Goal: Check status: Check status

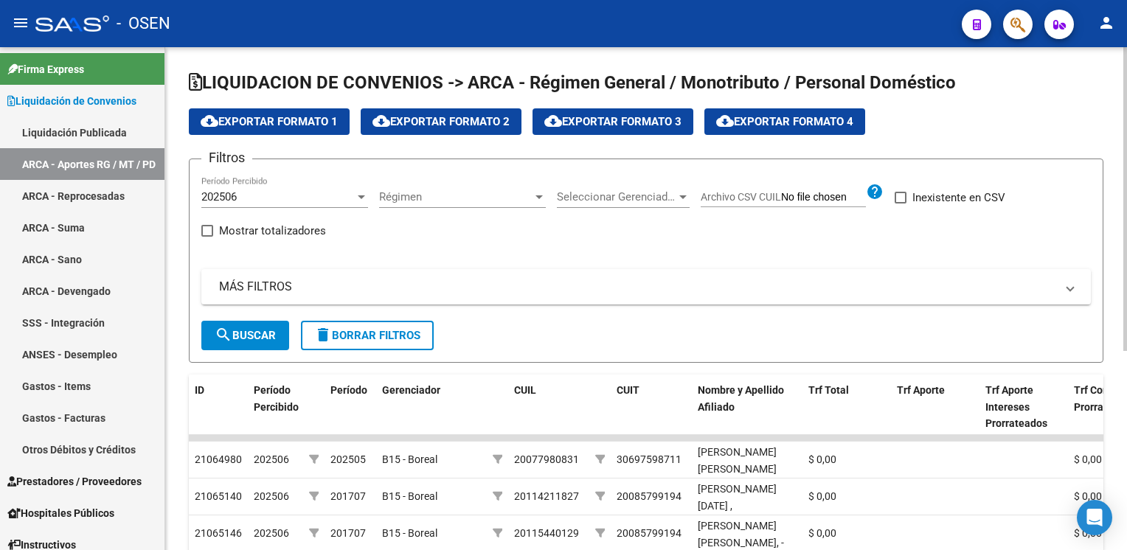
click at [659, 200] on span "Seleccionar Gerenciador" at bounding box center [617, 196] width 120 height 13
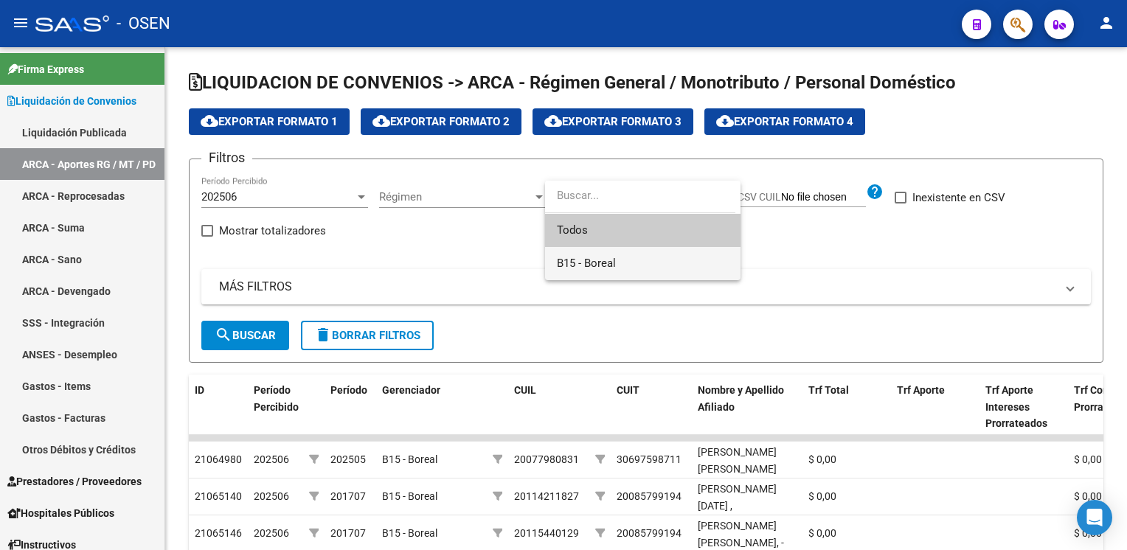
click at [646, 257] on span "B15 - Boreal" at bounding box center [643, 263] width 172 height 33
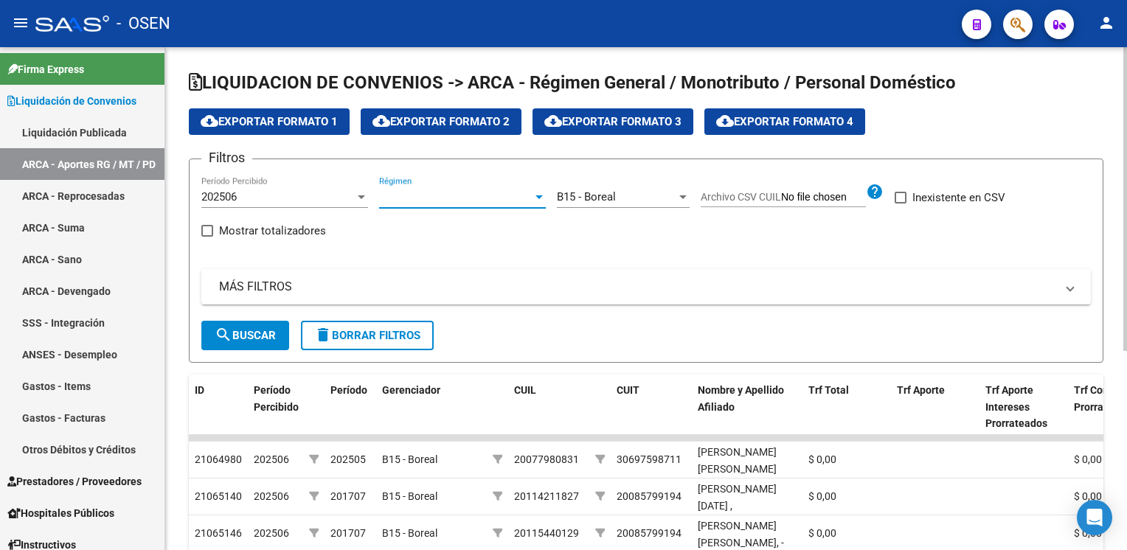
click at [498, 195] on span "Régimen" at bounding box center [455, 196] width 153 height 13
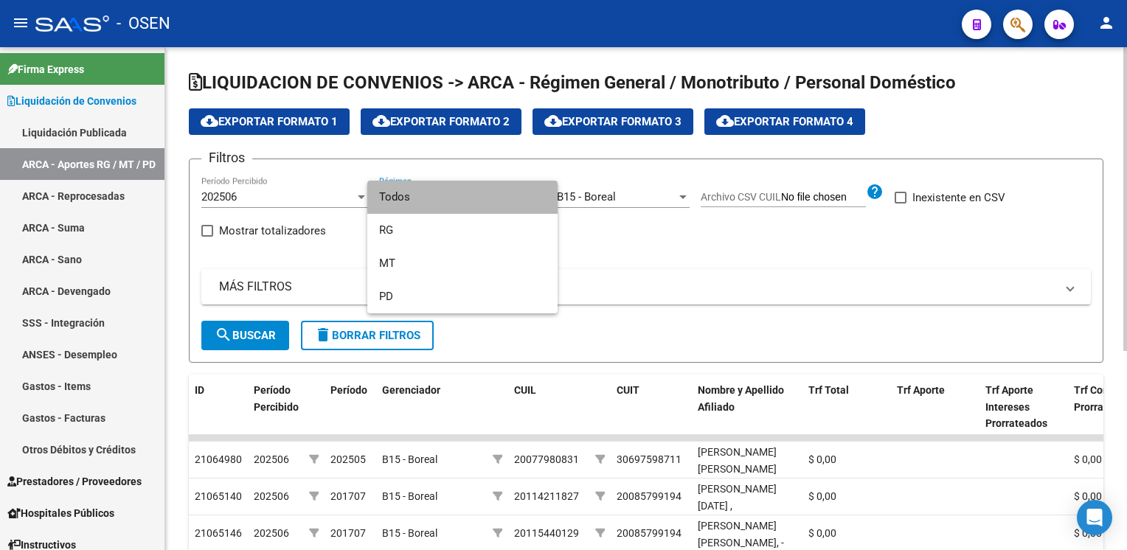
click at [498, 195] on span "Todos" at bounding box center [462, 197] width 167 height 33
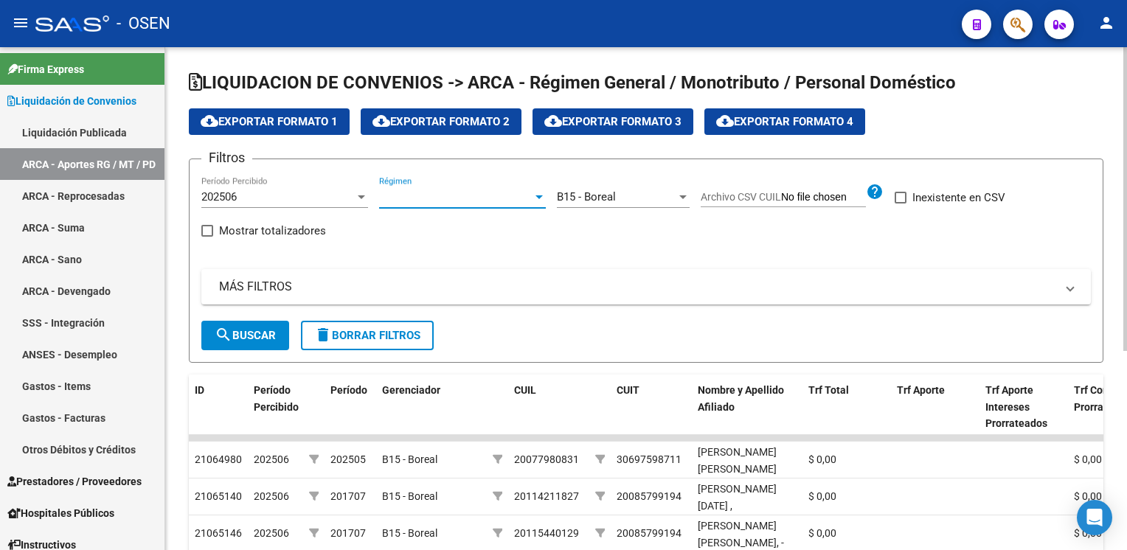
click at [258, 326] on button "search Buscar" at bounding box center [245, 336] width 88 height 30
click at [641, 406] on datatable-header-cell "CUIT" at bounding box center [651, 407] width 81 height 65
click at [640, 392] on div "CUIT" at bounding box center [651, 390] width 69 height 17
click at [1068, 283] on span at bounding box center [1070, 287] width 6 height 16
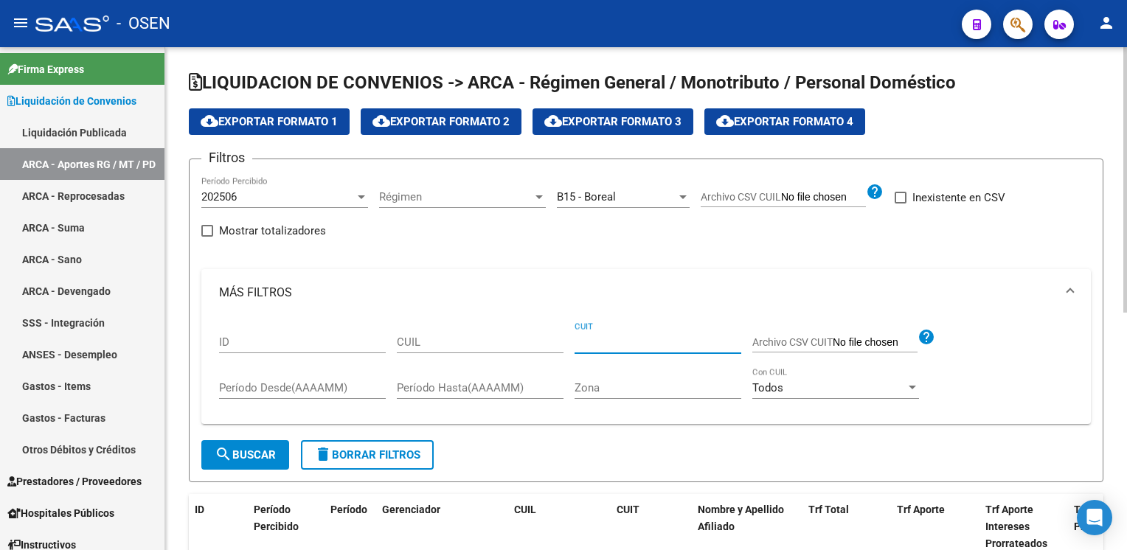
click at [656, 344] on input "CUIT" at bounding box center [658, 342] width 167 height 13
click at [649, 323] on div "CUIT" at bounding box center [658, 338] width 167 height 32
paste input "27-25662341-8"
type input "27-25662341-8"
click at [258, 458] on span "search Buscar" at bounding box center [245, 455] width 61 height 13
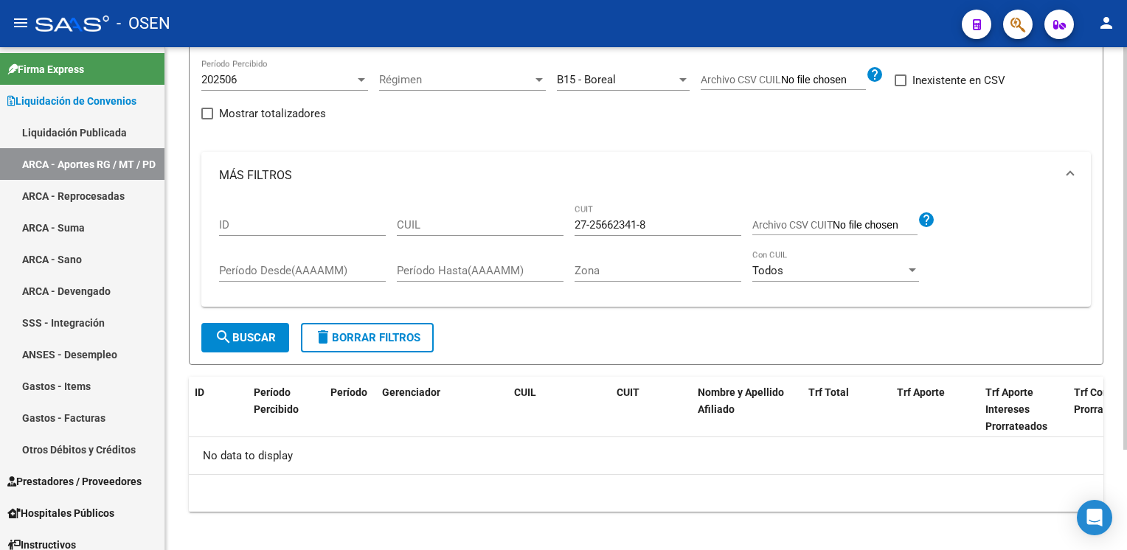
scroll to position [125, 0]
